Goal: Obtain resource: Download file/media

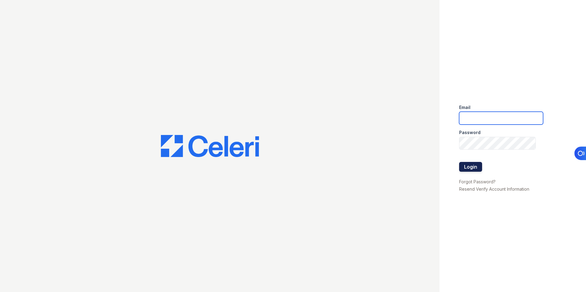
type input "[EMAIL_ADDRESS][DOMAIN_NAME]"
click at [472, 166] on button "Login" at bounding box center [470, 167] width 23 height 10
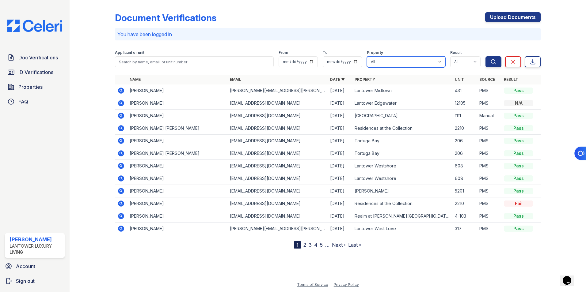
click at [391, 62] on select "All Lantower Ambrosio Lantower Asturia Lantower Brandon Crossroads Lantower Bul…" at bounding box center [406, 61] width 78 height 11
select select "4618"
click at [367, 56] on select "All Lantower Ambrosio Lantower Asturia Lantower Brandon Crossroads Lantower Bul…" at bounding box center [406, 61] width 78 height 11
click at [491, 61] on icon "submit" at bounding box center [494, 62] width 6 height 6
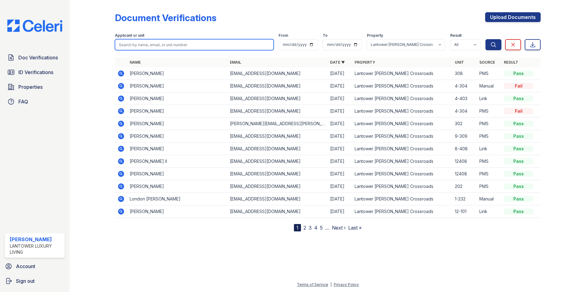
click at [129, 43] on input "search" at bounding box center [194, 44] width 159 height 11
type input "richards"
click at [486, 39] on button "Search" at bounding box center [494, 44] width 16 height 11
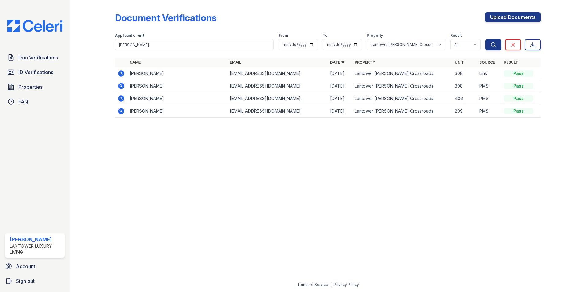
click at [119, 72] on icon at bounding box center [121, 74] width 6 height 6
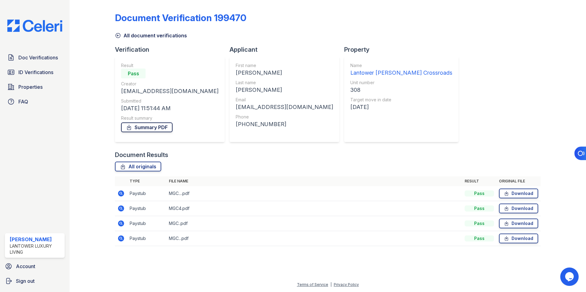
click at [155, 124] on link "Summary PDF" at bounding box center [147, 128] width 52 height 10
click at [517, 193] on link "Download" at bounding box center [518, 194] width 39 height 10
click at [509, 206] on icon at bounding box center [506, 209] width 5 height 6
click at [513, 225] on link "Download" at bounding box center [518, 224] width 39 height 10
click at [517, 240] on link "Download" at bounding box center [518, 239] width 39 height 10
